Goal: Task Accomplishment & Management: Use online tool/utility

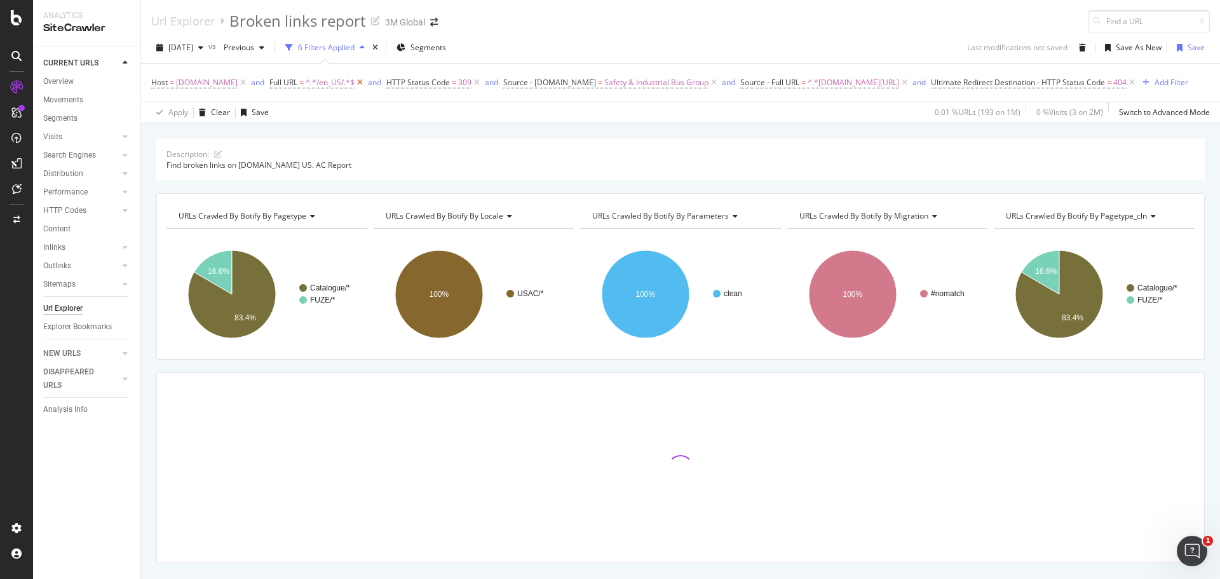
click at [355, 81] on icon at bounding box center [360, 82] width 11 height 13
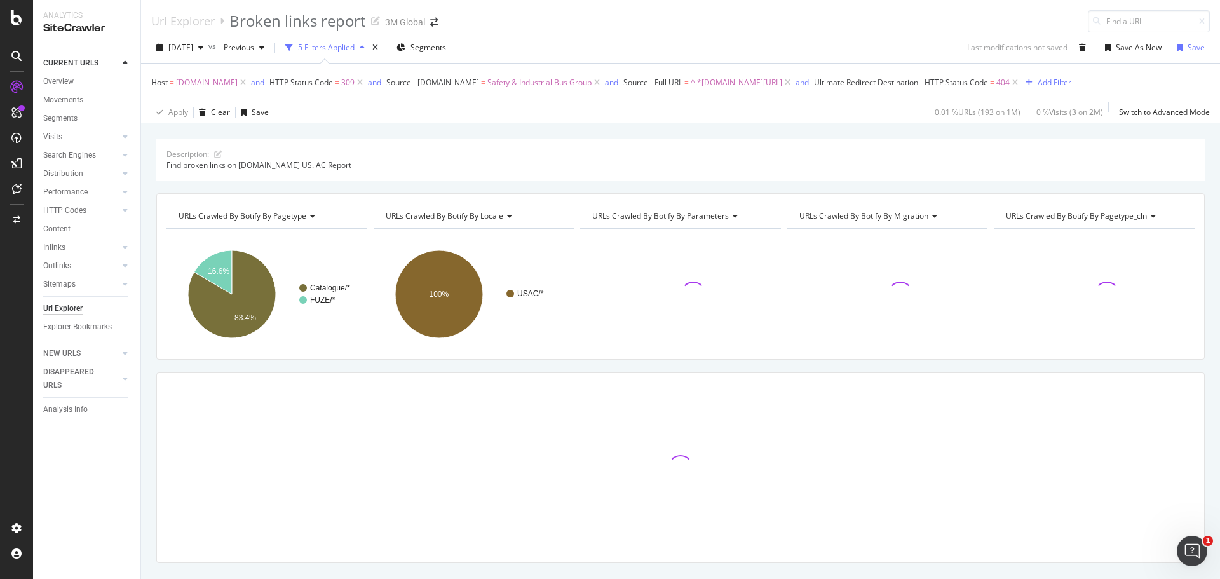
click at [193, 83] on span "www.3m.com" at bounding box center [207, 83] width 62 height 18
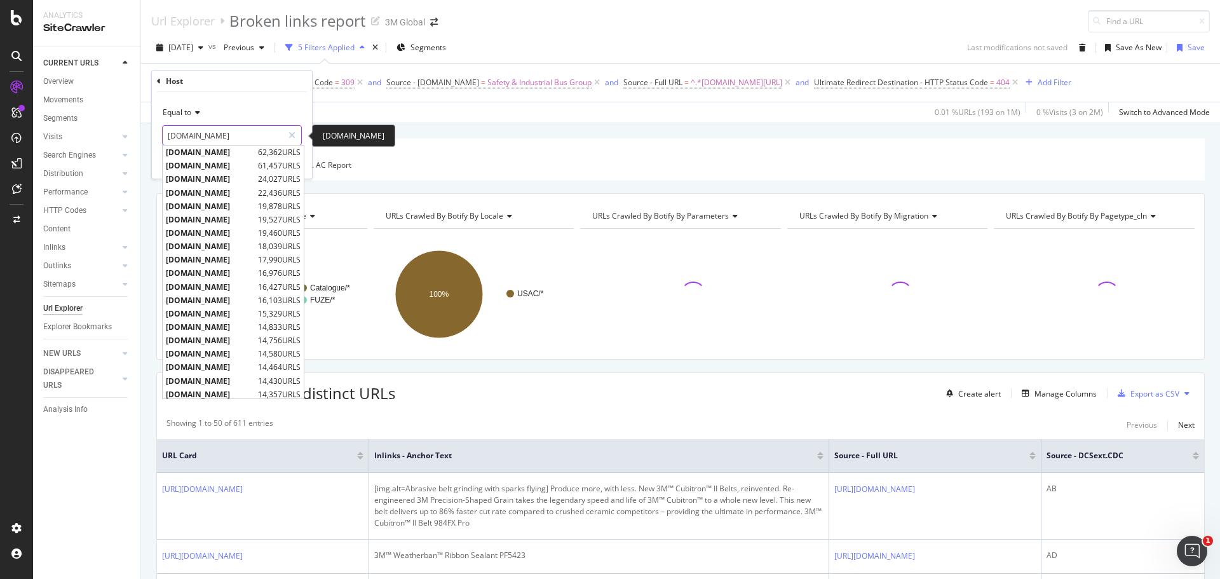
click at [206, 132] on input "www.3m.com" at bounding box center [223, 135] width 120 height 20
click at [215, 169] on span "www.3mcanada.ca" at bounding box center [210, 165] width 89 height 11
type input "[DOMAIN_NAME]"
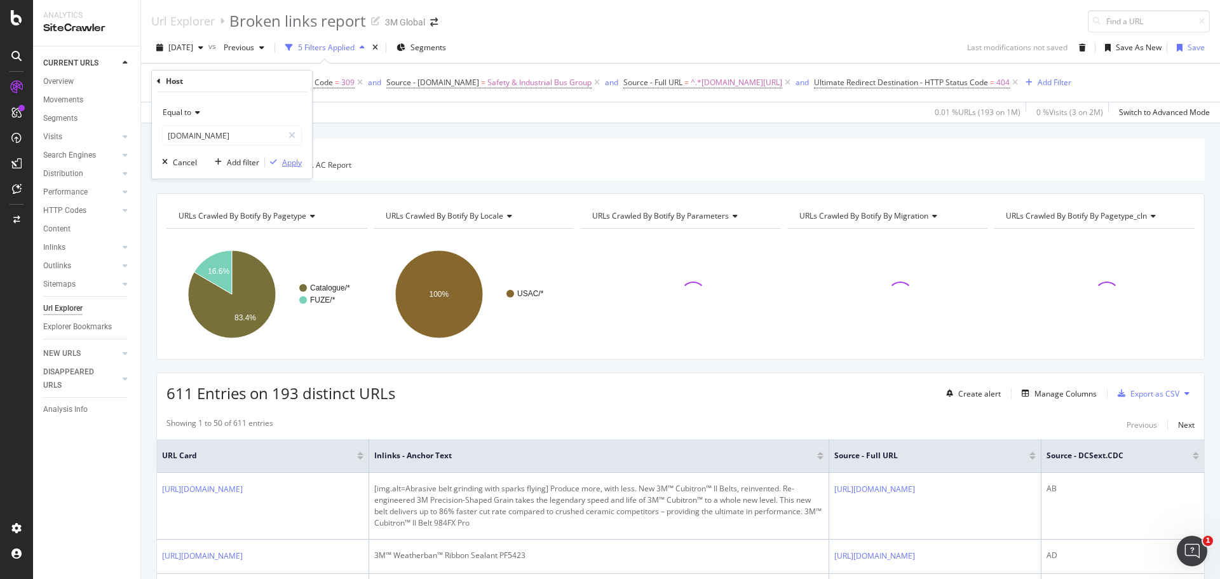
click at [292, 165] on div "Apply" at bounding box center [292, 162] width 20 height 11
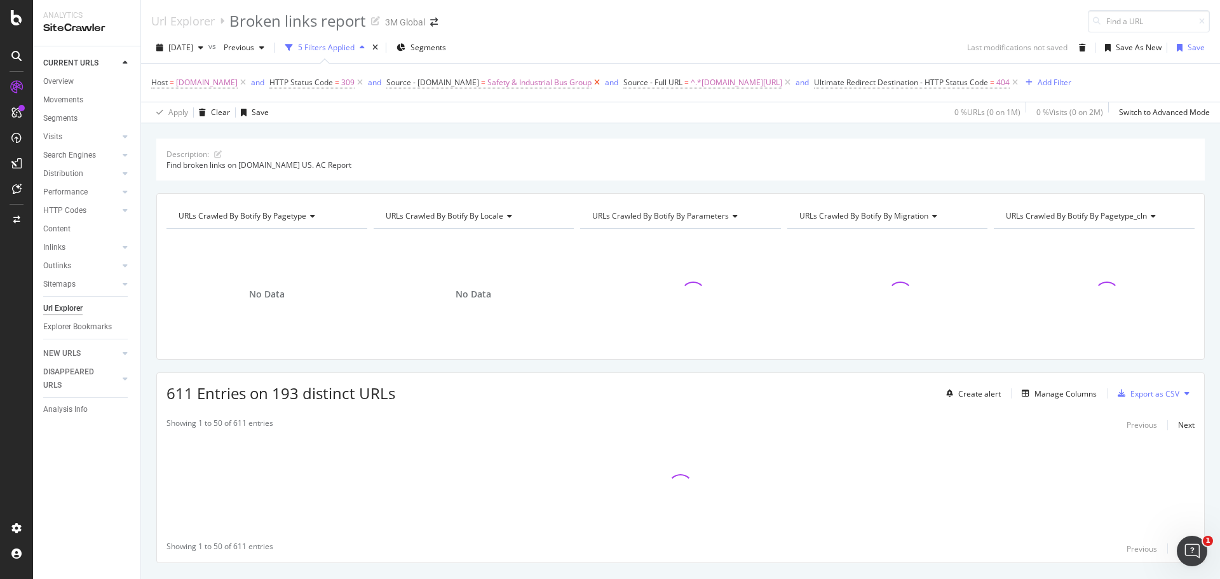
click at [601, 82] on icon at bounding box center [597, 82] width 11 height 13
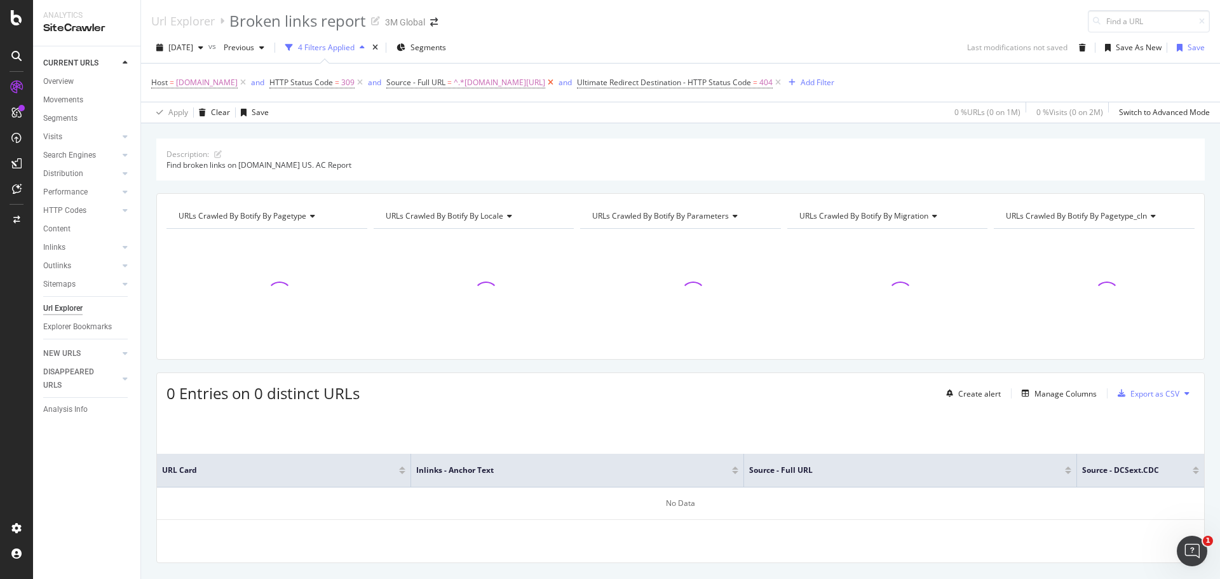
click at [556, 80] on icon at bounding box center [550, 82] width 11 height 13
click at [203, 46] on icon "button" at bounding box center [200, 48] width 5 height 8
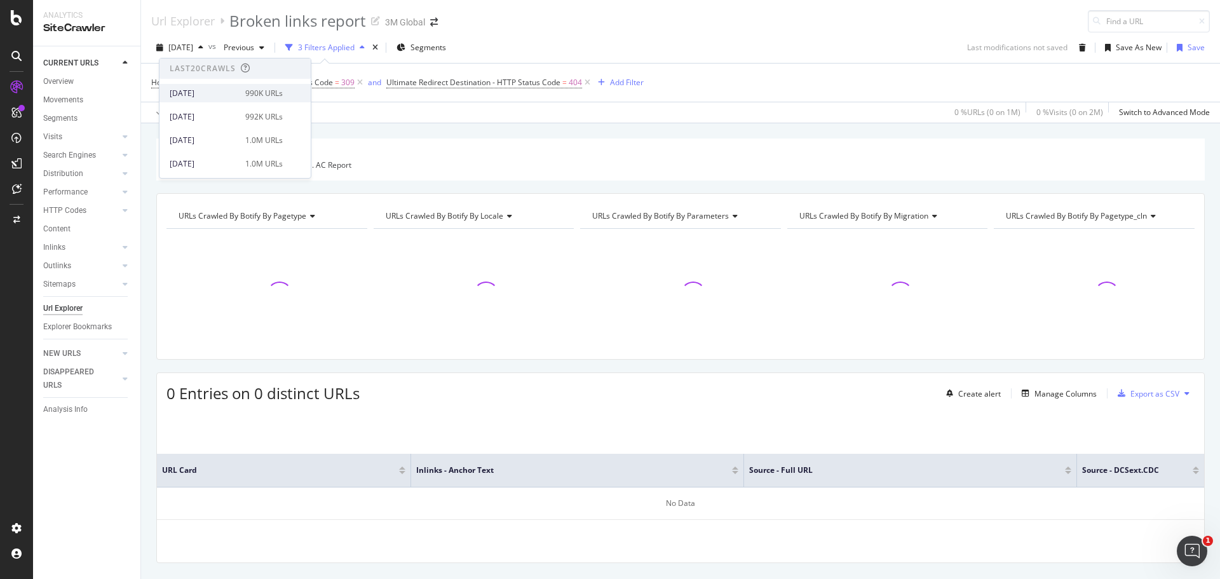
click at [199, 97] on div "[DATE]" at bounding box center [204, 93] width 68 height 11
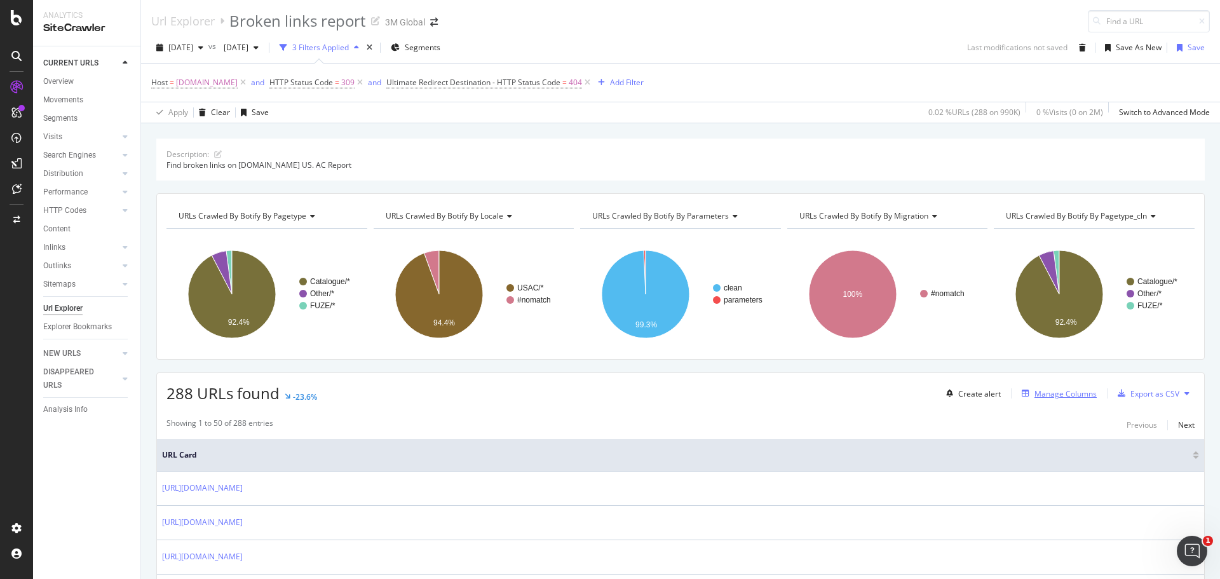
click at [1058, 394] on div "Manage Columns" at bounding box center [1066, 393] width 62 height 11
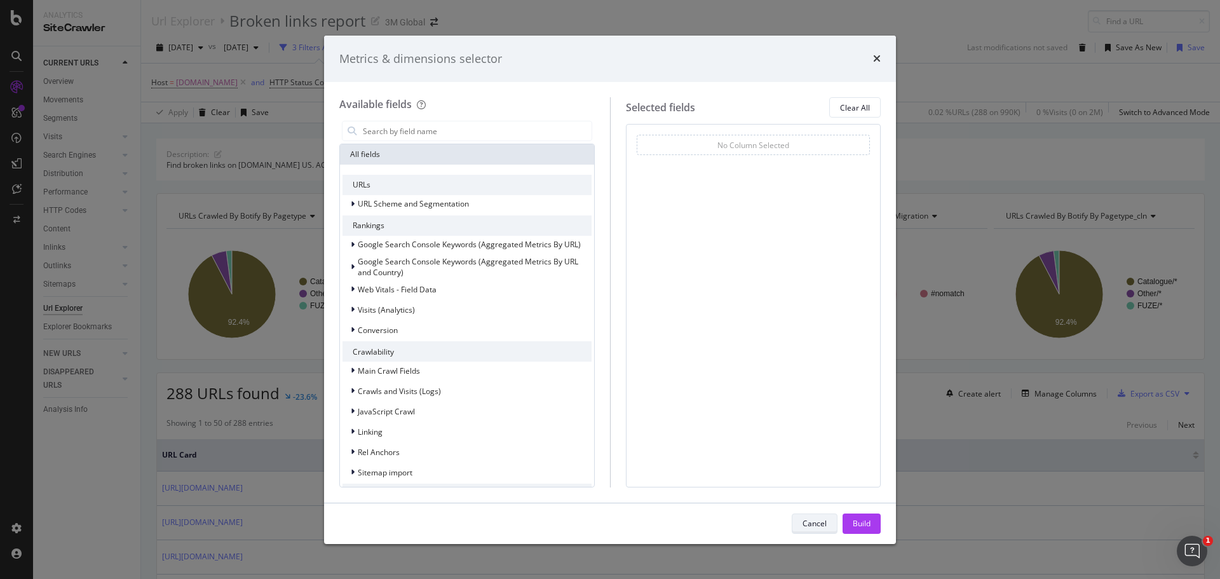
click at [817, 521] on div "Cancel" at bounding box center [815, 523] width 24 height 11
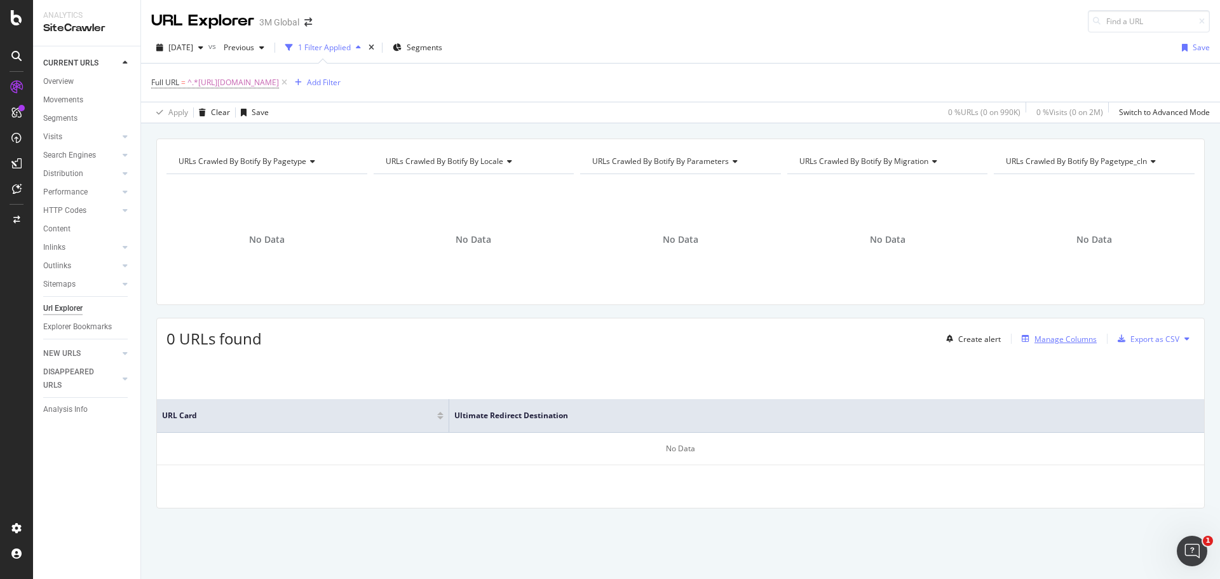
click at [1055, 341] on div "Manage Columns" at bounding box center [1066, 339] width 62 height 11
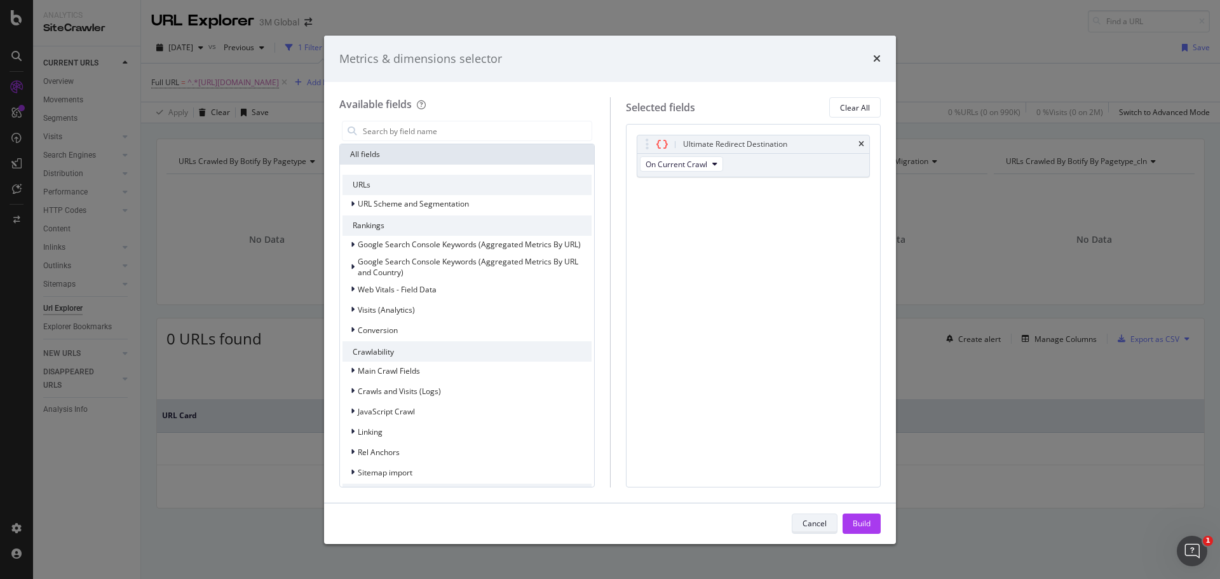
click at [813, 519] on div "Cancel" at bounding box center [815, 523] width 24 height 11
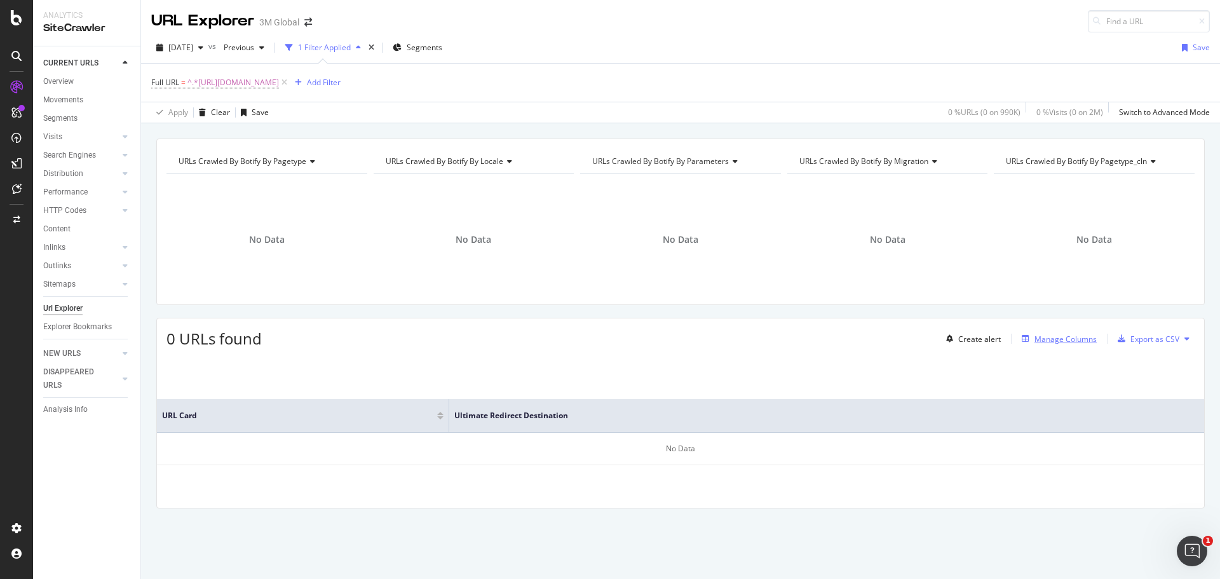
click at [1057, 341] on div "Manage Columns" at bounding box center [1066, 339] width 62 height 11
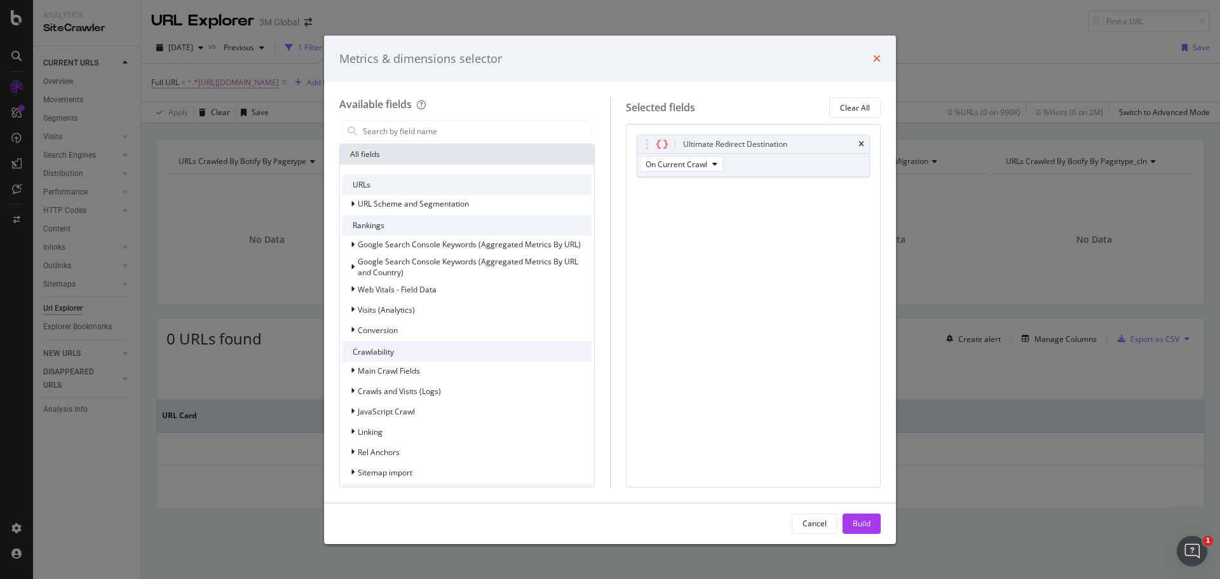
click at [876, 58] on icon "times" at bounding box center [877, 58] width 8 height 10
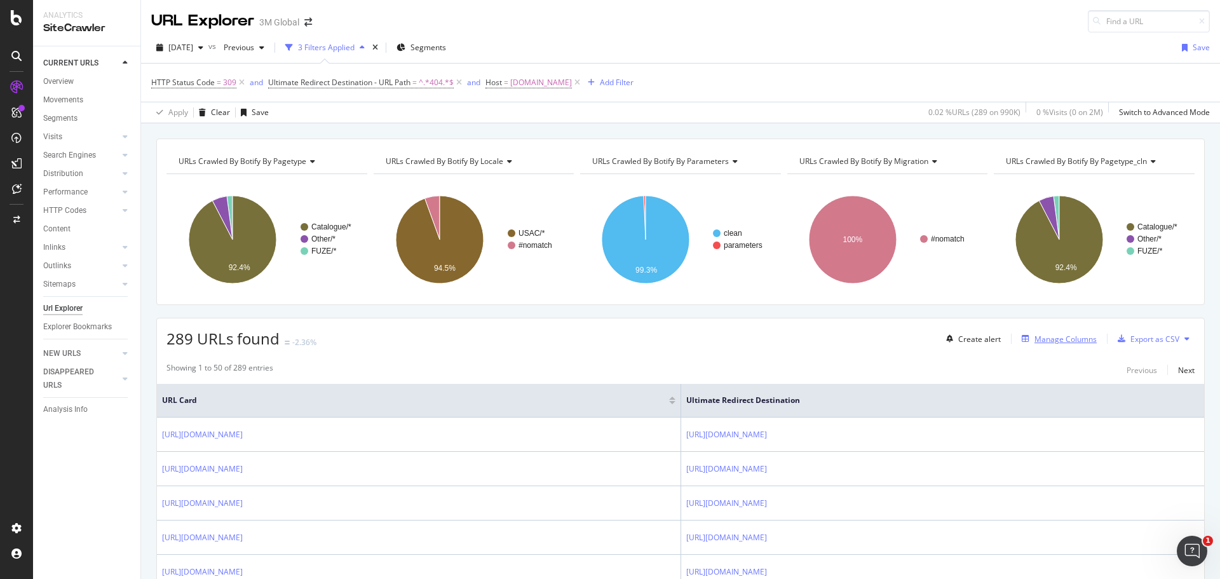
click at [1052, 339] on div "Manage Columns" at bounding box center [1066, 339] width 62 height 11
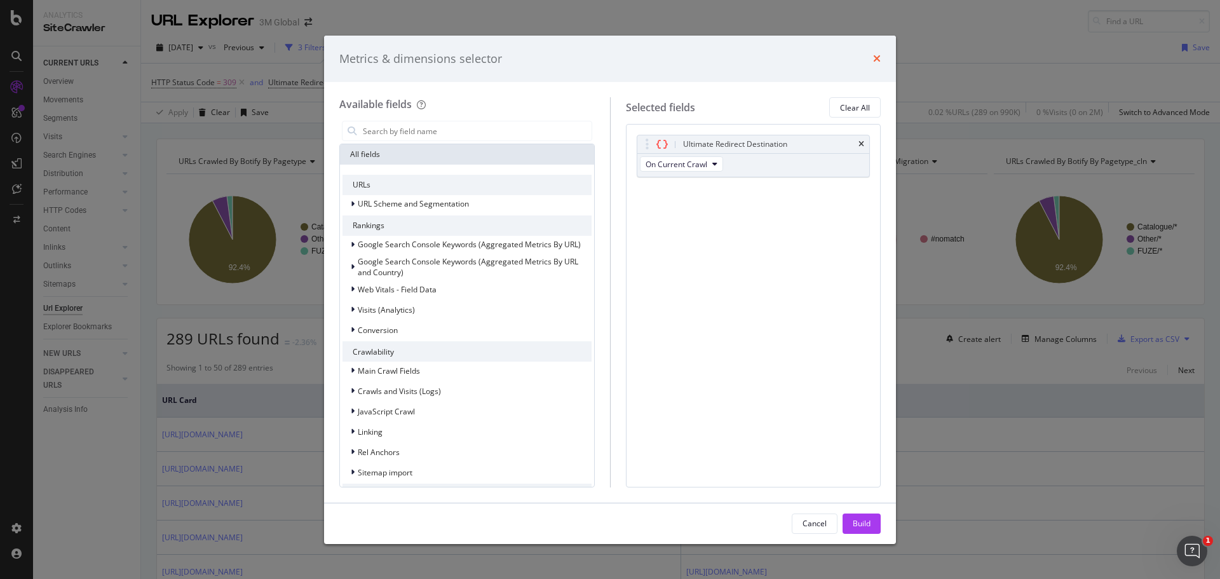
click at [877, 58] on icon "times" at bounding box center [877, 58] width 8 height 10
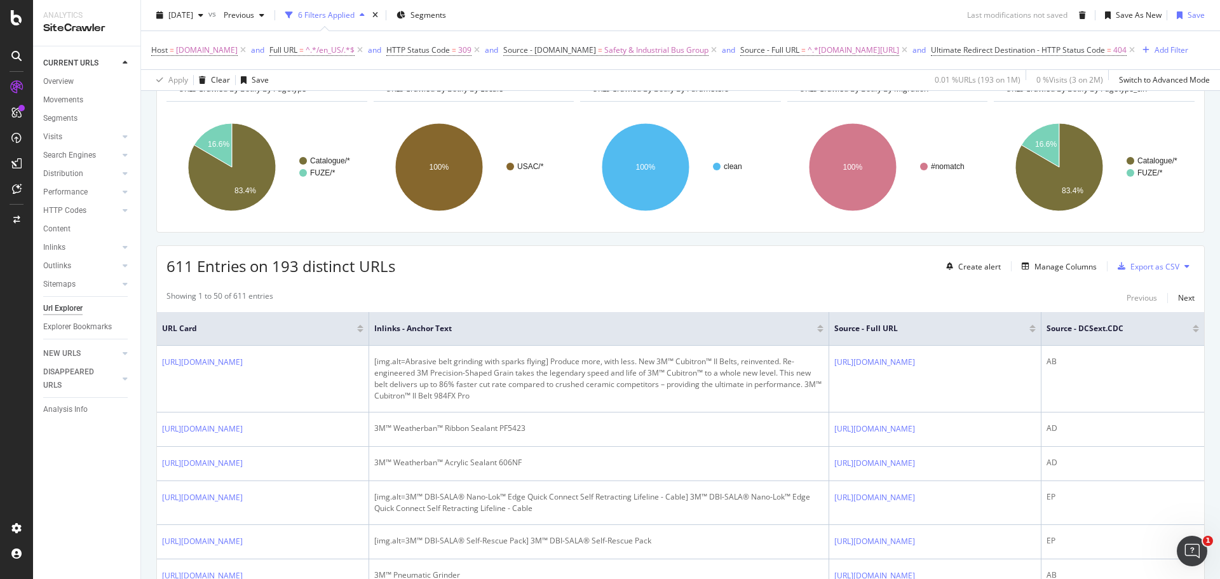
scroll to position [191, 0]
